Goal: Navigation & Orientation: Find specific page/section

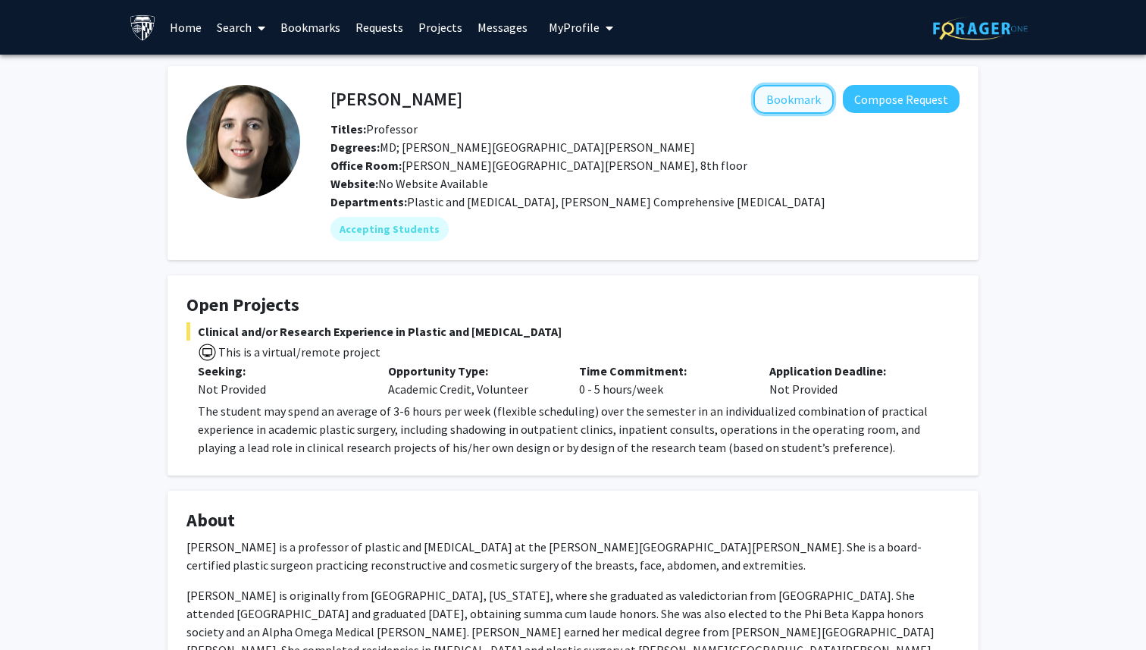
click at [777, 93] on button "Bookmark" at bounding box center [794, 99] width 80 height 29
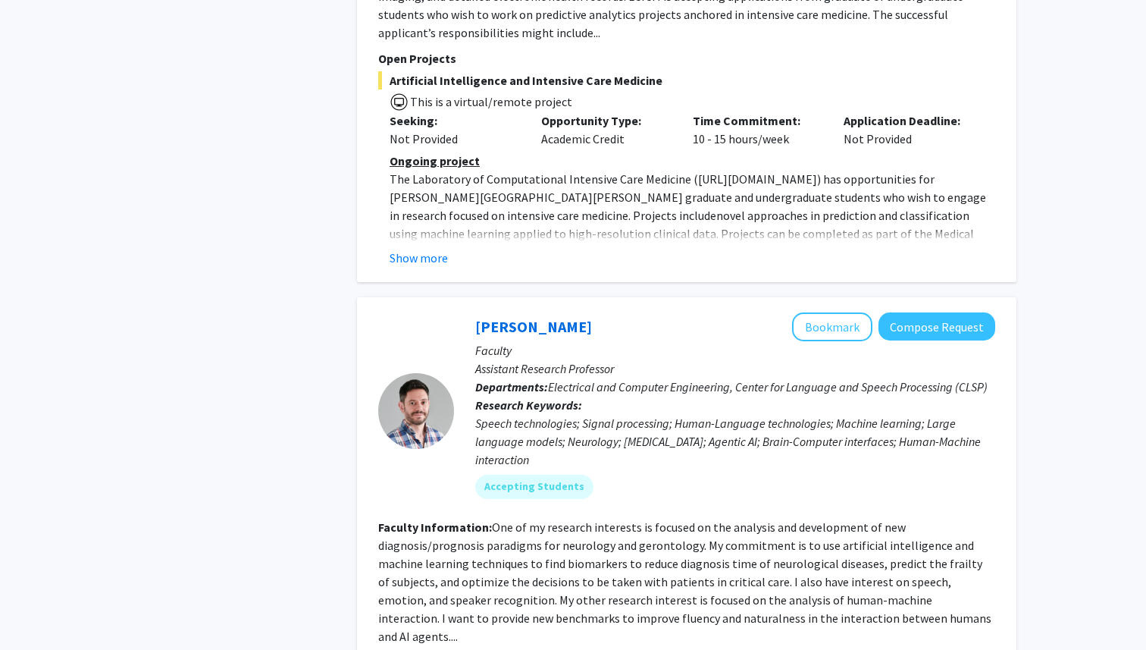
scroll to position [5863, 0]
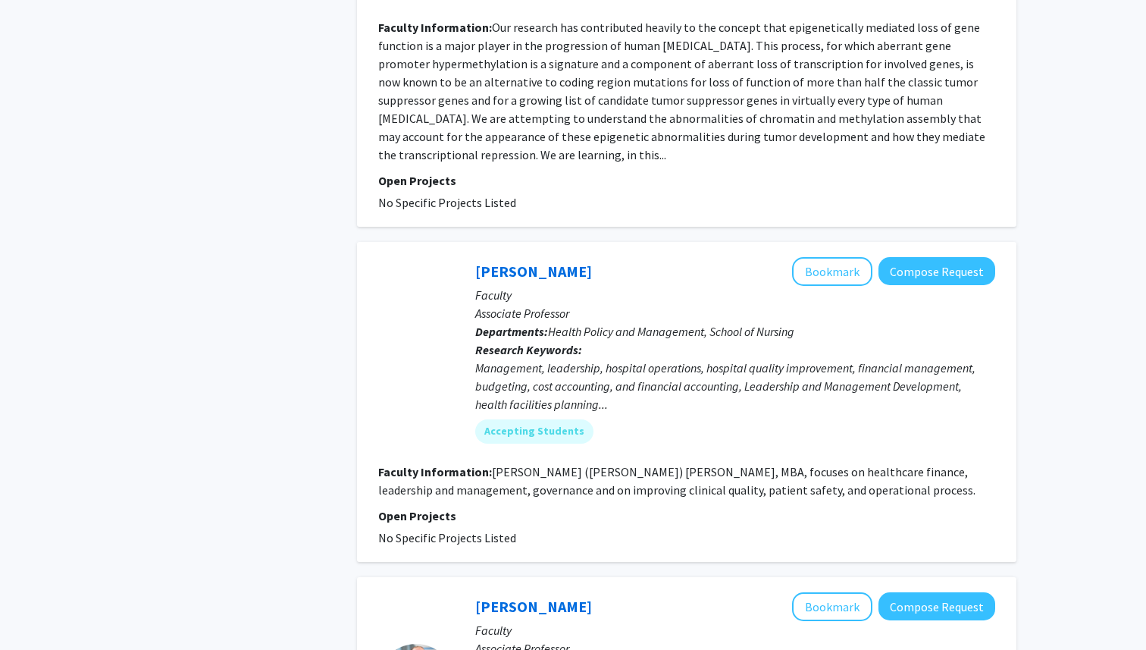
scroll to position [3658, 0]
